Goal: Information Seeking & Learning: Learn about a topic

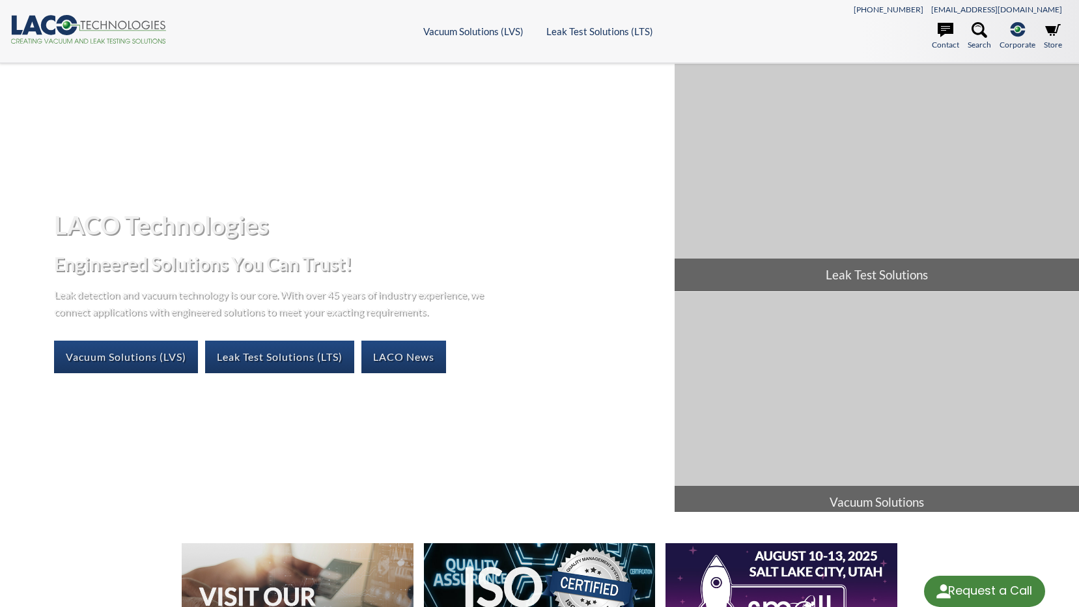
select select "Language Translate Widget"
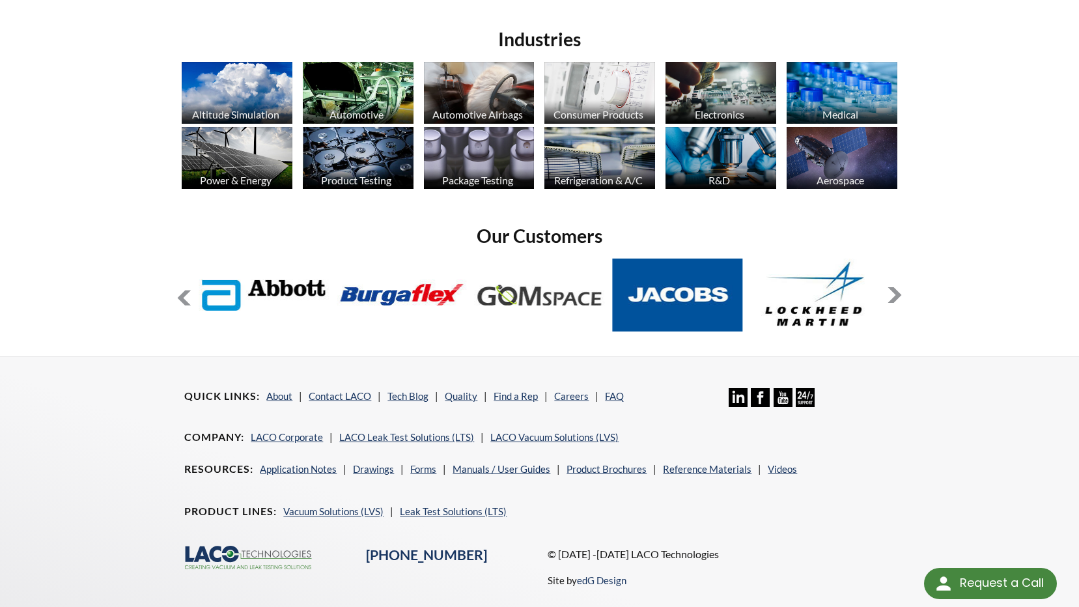
scroll to position [864, 0]
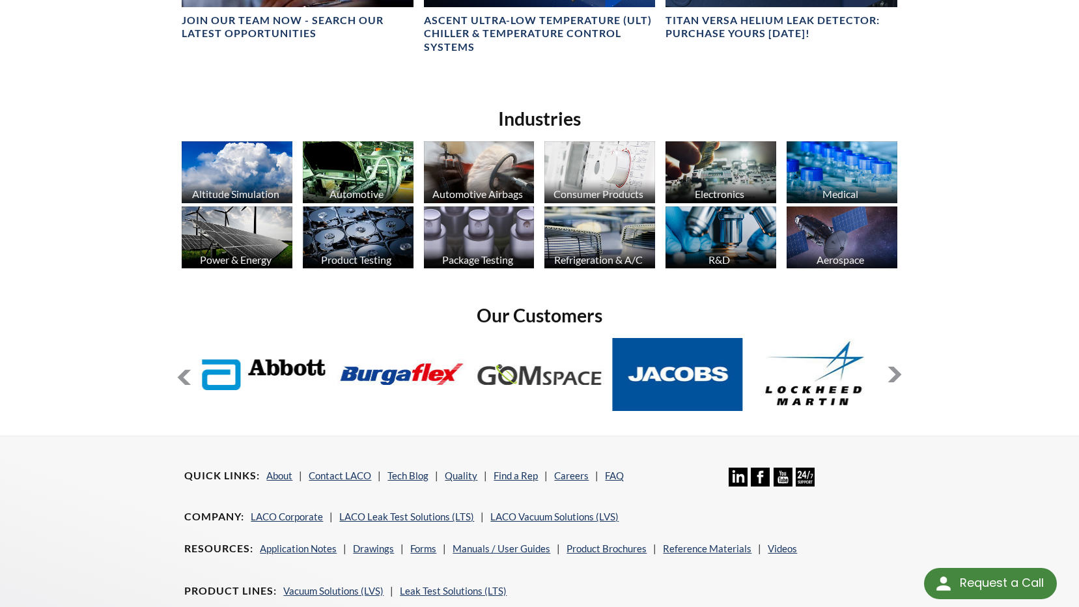
click at [505, 184] on img at bounding box center [479, 172] width 111 height 62
click at [842, 176] on img at bounding box center [841, 172] width 111 height 62
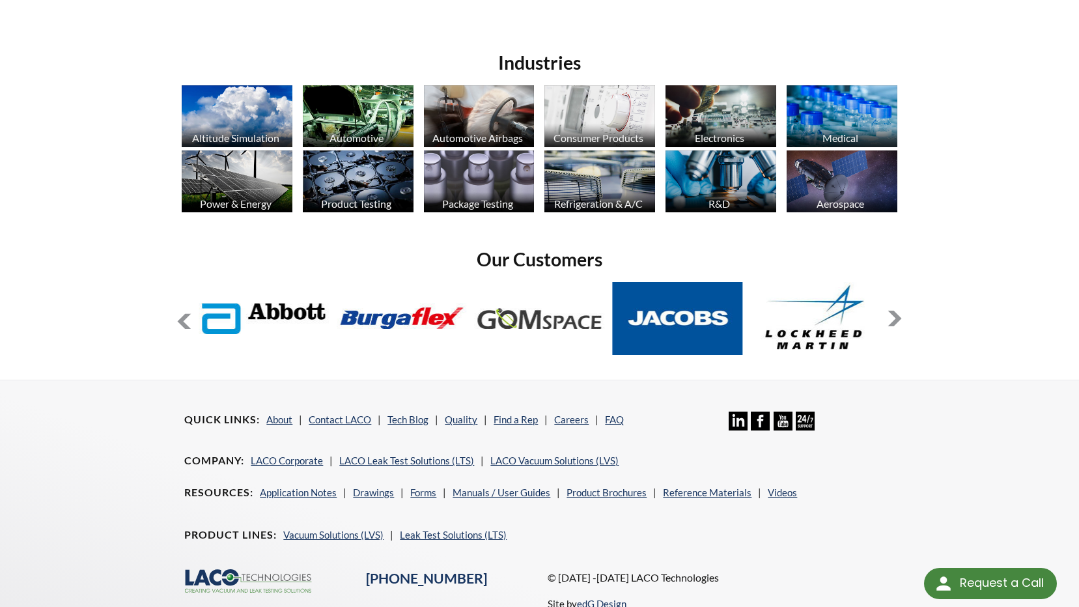
scroll to position [976, 0]
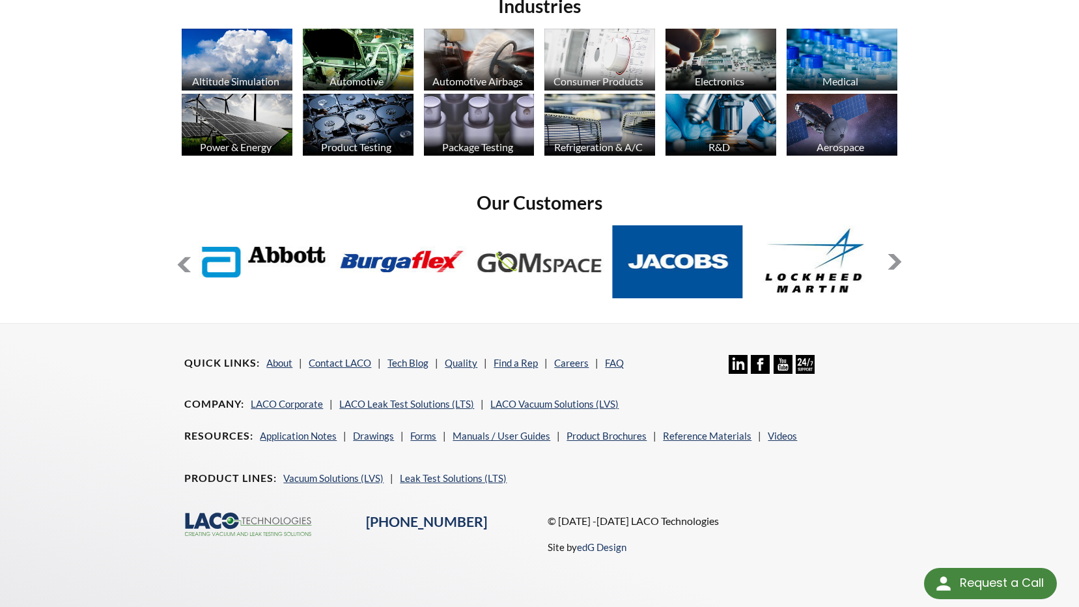
click at [840, 131] on img at bounding box center [841, 125] width 111 height 62
click at [603, 55] on img at bounding box center [599, 60] width 111 height 62
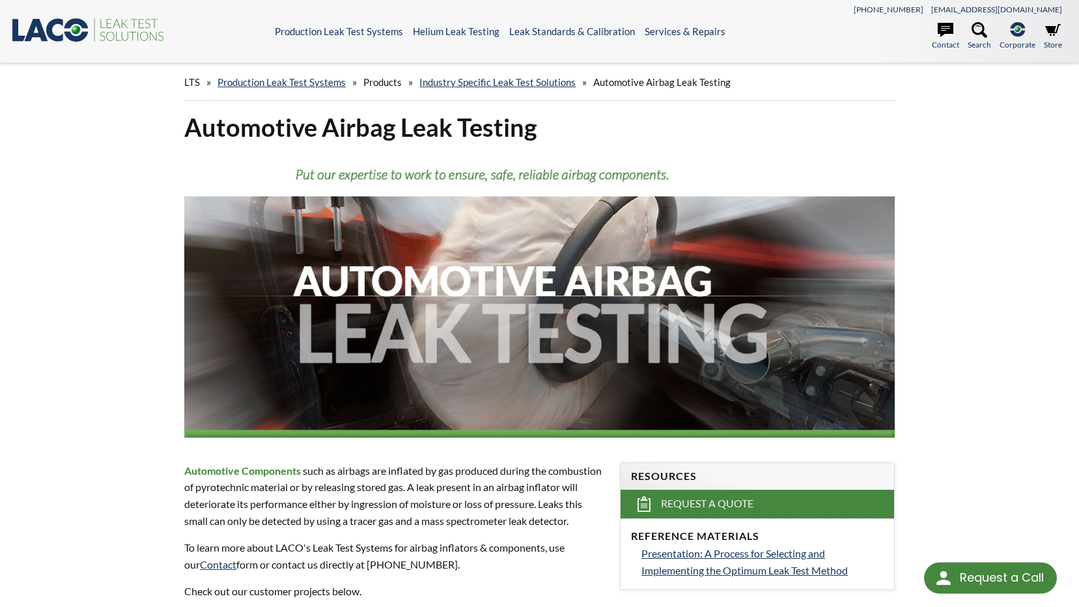
select select "Language Translate Widget"
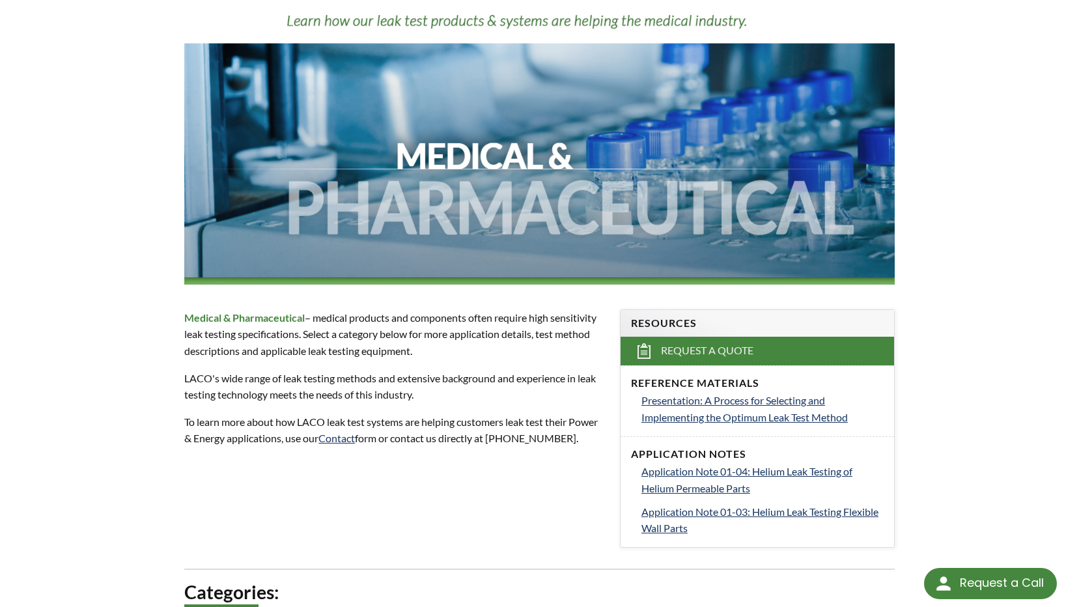
scroll to position [130, 0]
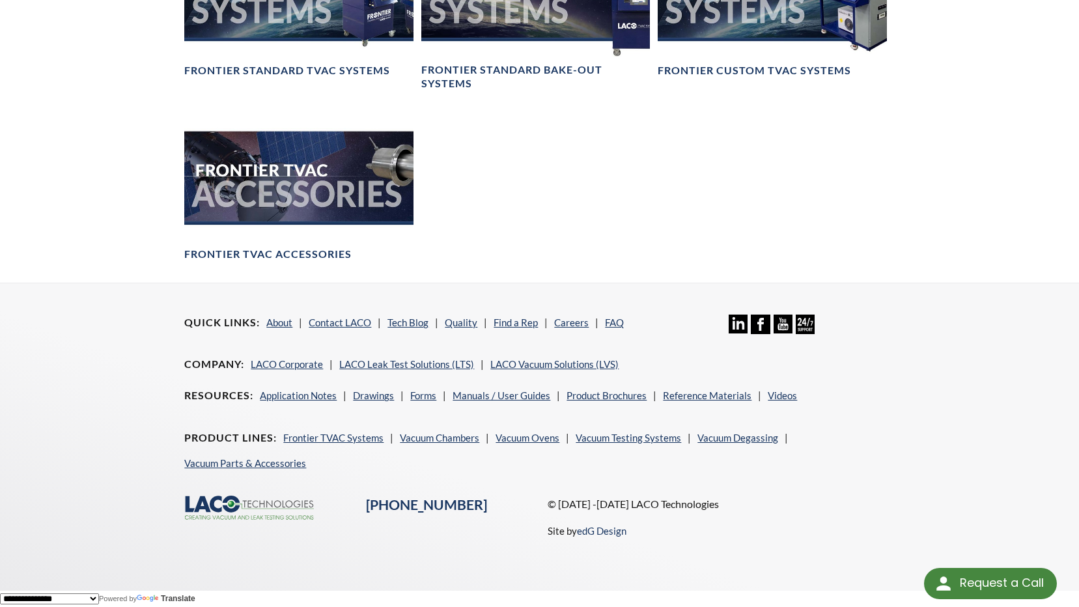
scroll to position [1477, 0]
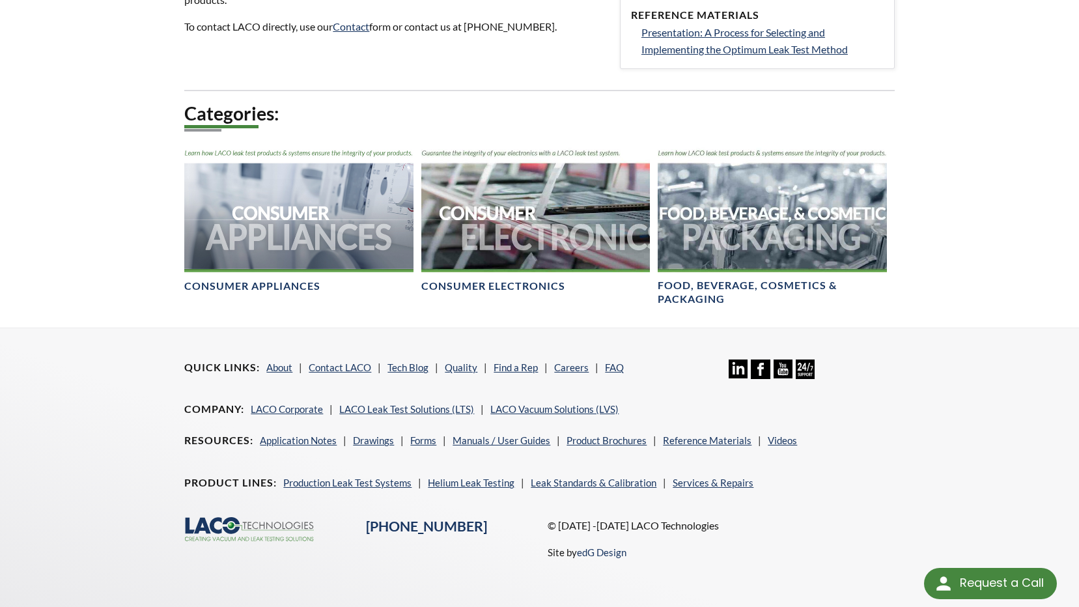
scroll to position [544, 0]
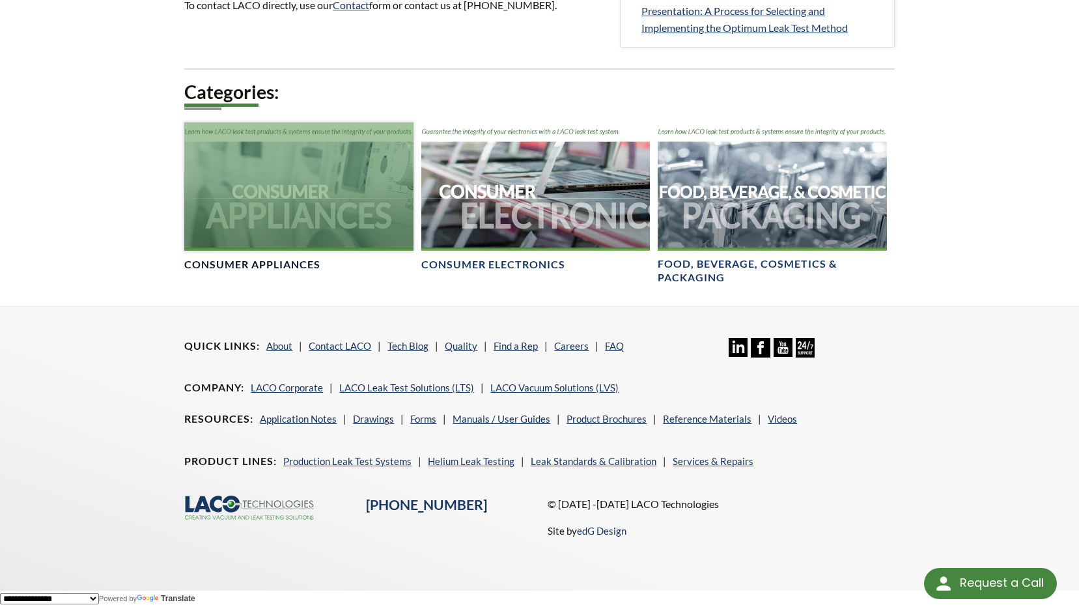
click at [284, 199] on div at bounding box center [298, 186] width 228 height 128
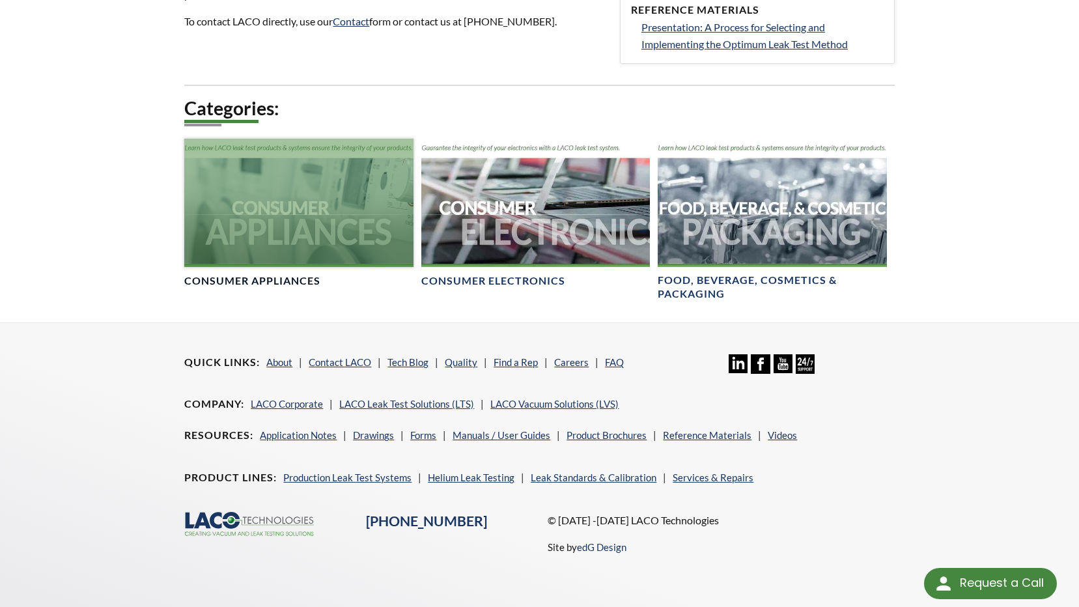
scroll to position [526, 0]
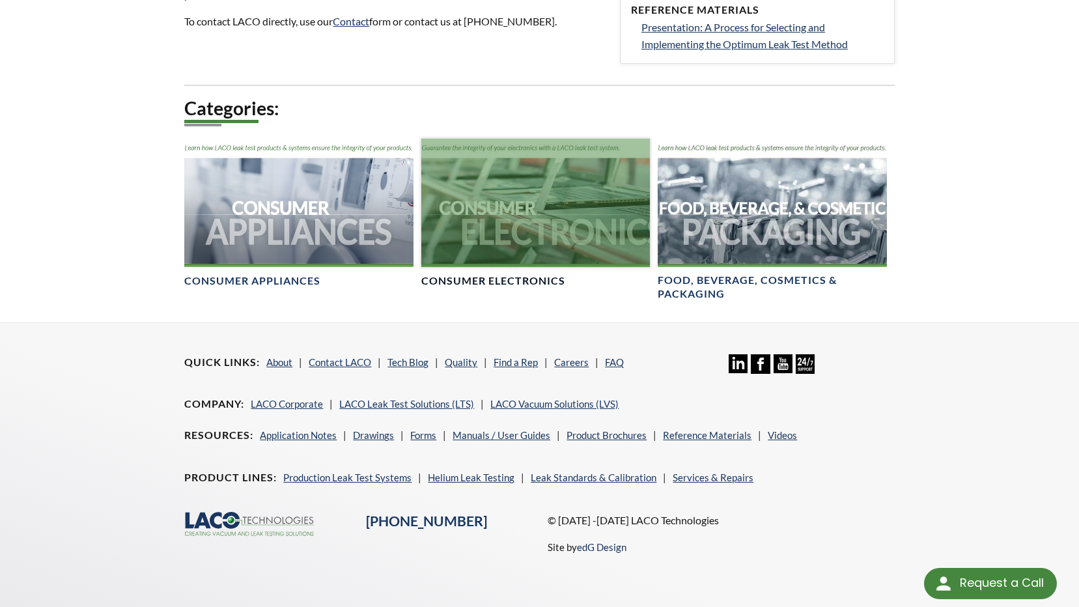
click at [609, 209] on div at bounding box center [535, 203] width 228 height 128
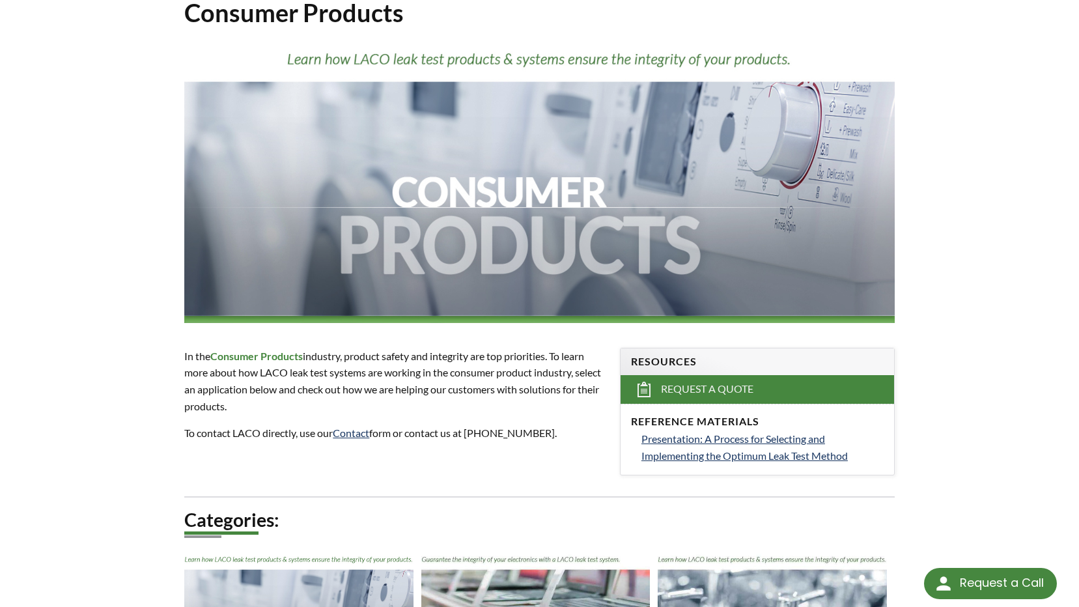
scroll to position [0, 0]
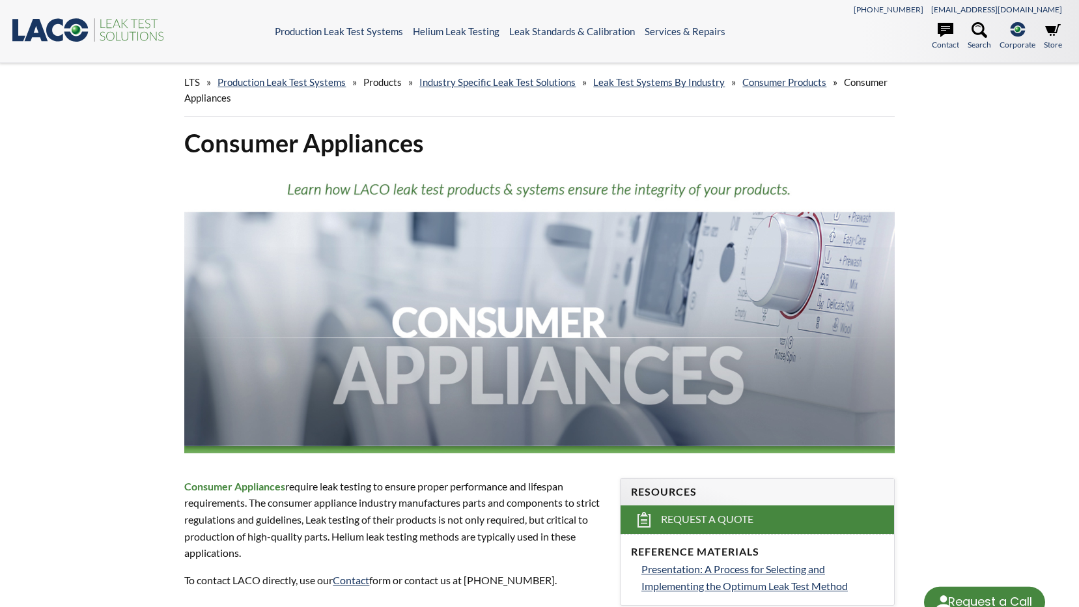
select select "Language Translate Widget"
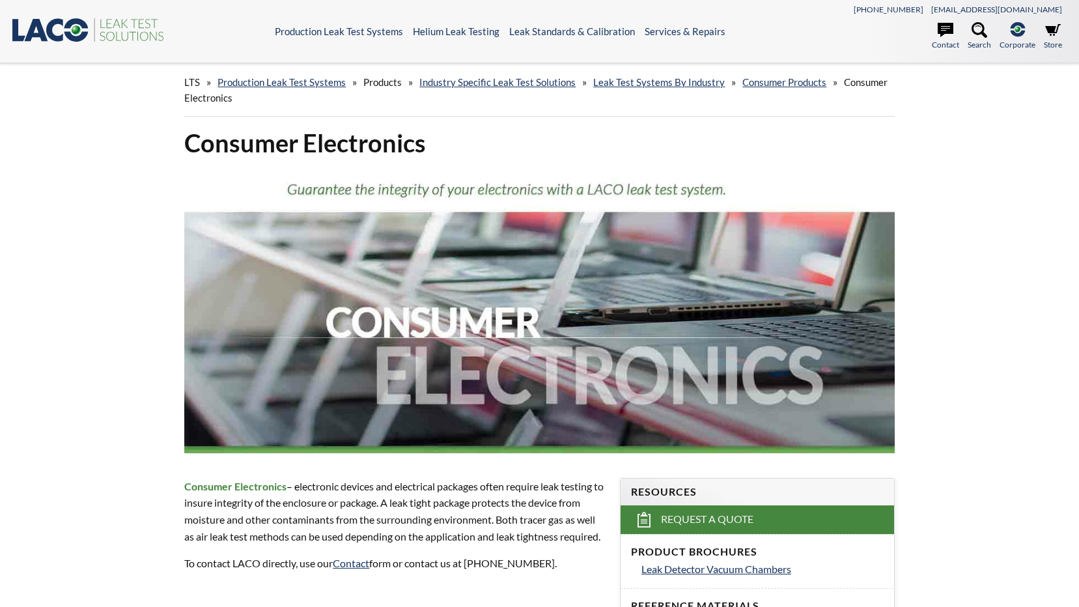
select select "Language Translate Widget"
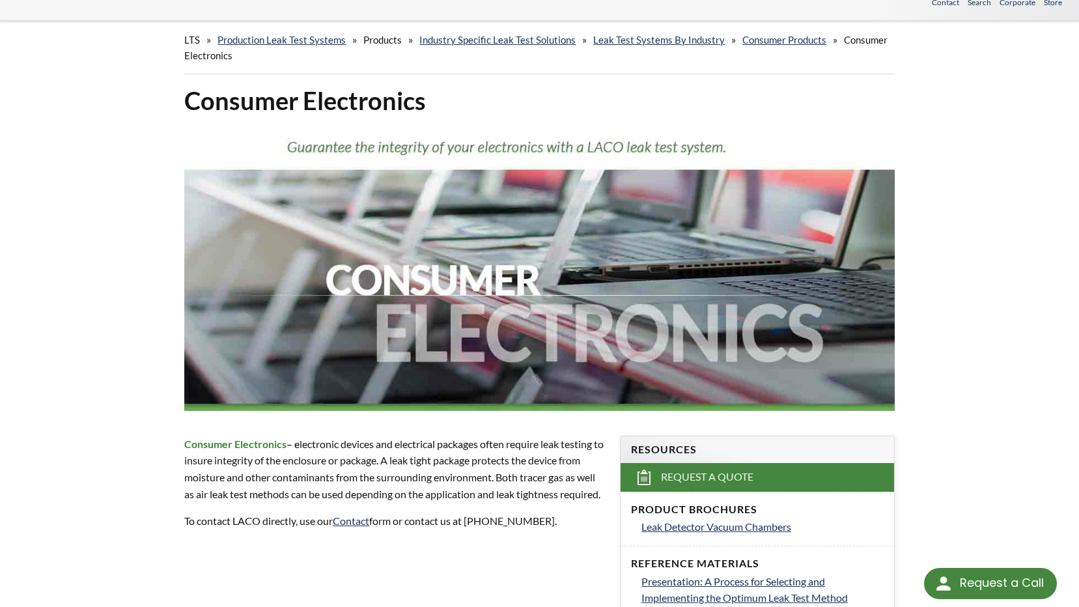
scroll to position [65, 0]
